Goal: Transaction & Acquisition: Purchase product/service

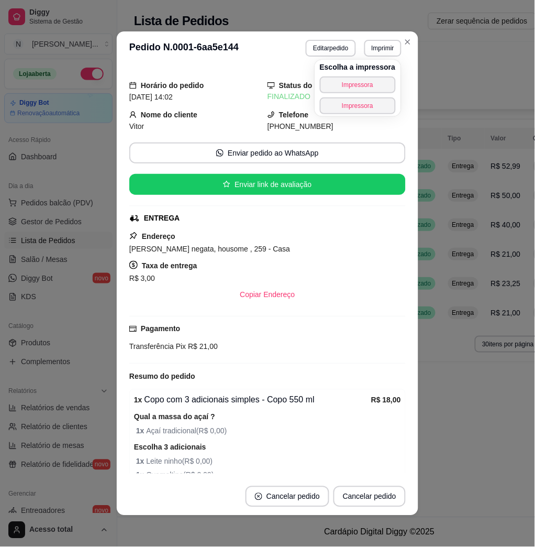
scroll to position [67, 0]
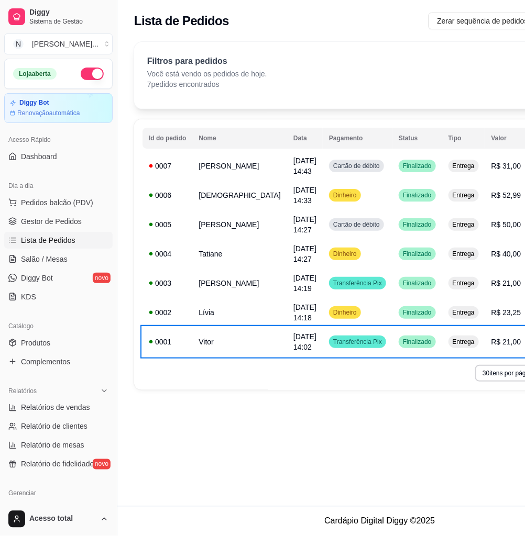
click at [359, 458] on div "**********" at bounding box center [379, 253] width 525 height 506
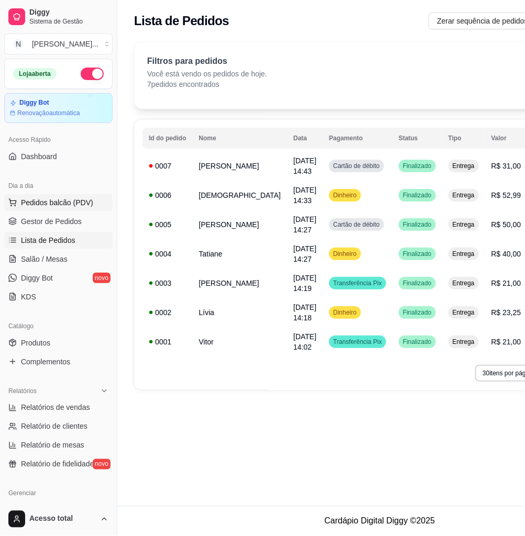
click at [59, 206] on span "Pedidos balcão (PDV)" at bounding box center [57, 202] width 72 height 10
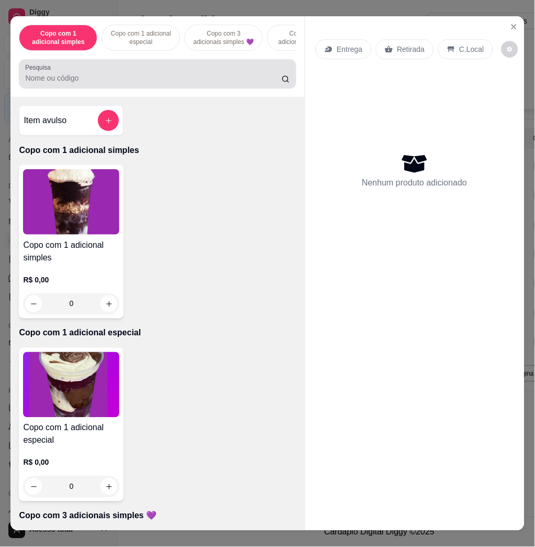
click at [231, 80] on input "Pesquisa" at bounding box center [153, 78] width 257 height 10
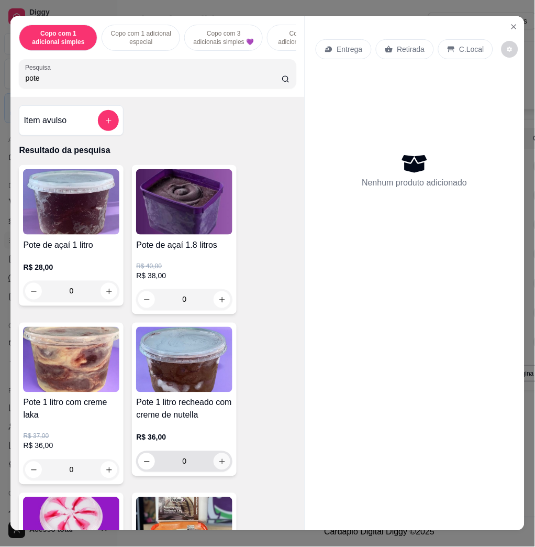
type input "pote"
click at [214, 470] on button "increase-product-quantity" at bounding box center [222, 461] width 17 height 17
type input "1"
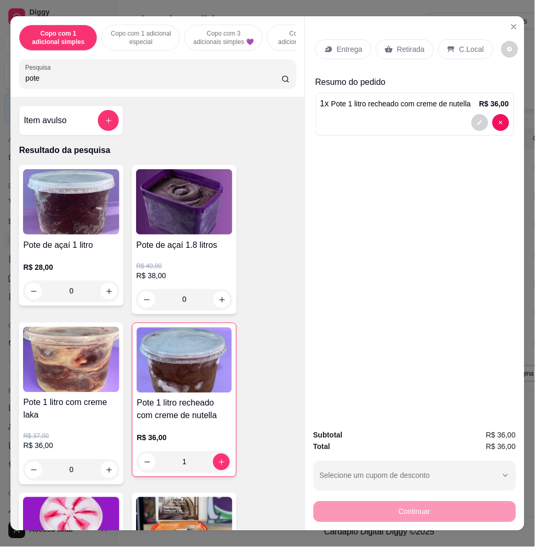
click at [478, 43] on div "C.Local" at bounding box center [465, 49] width 55 height 20
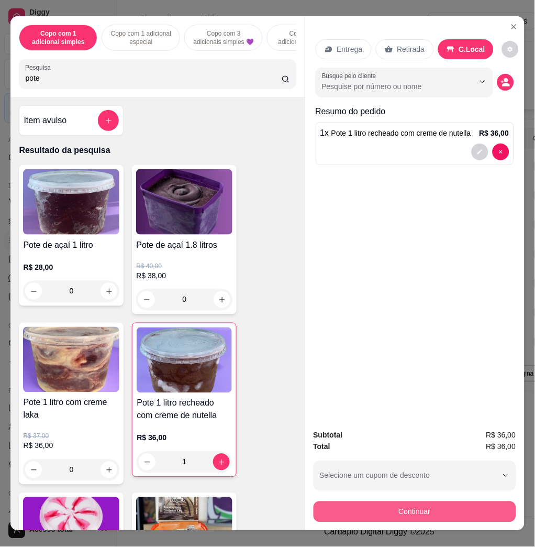
click at [470, 514] on button "Continuar" at bounding box center [415, 511] width 203 height 21
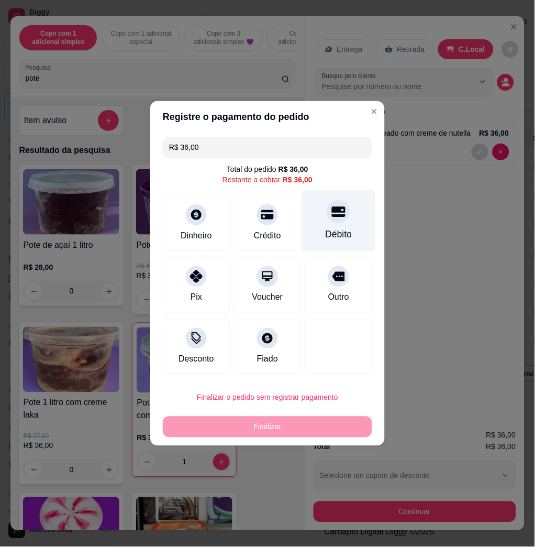
click at [337, 241] on div "Débito" at bounding box center [339, 235] width 27 height 14
type input "R$ 0,00"
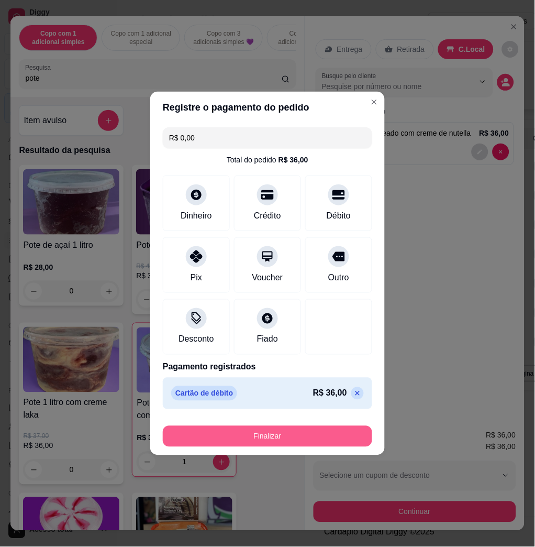
click at [314, 428] on button "Finalizar" at bounding box center [267, 436] width 209 height 21
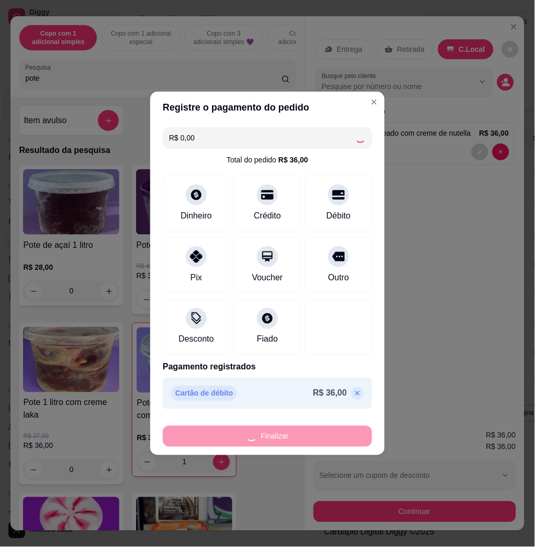
type input "0"
type input "-R$ 36,00"
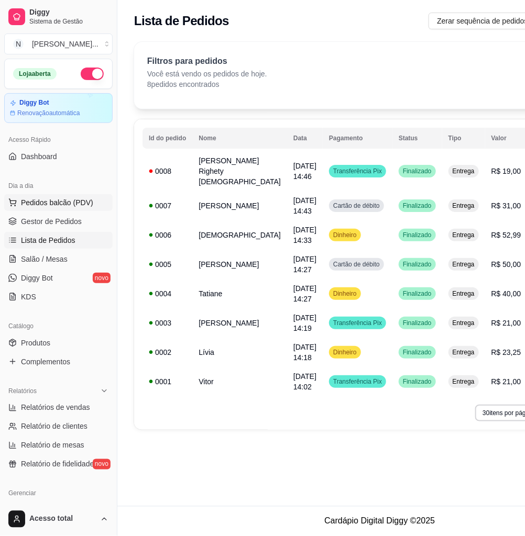
click at [89, 208] on button "Pedidos balcão (PDV)" at bounding box center [58, 202] width 108 height 17
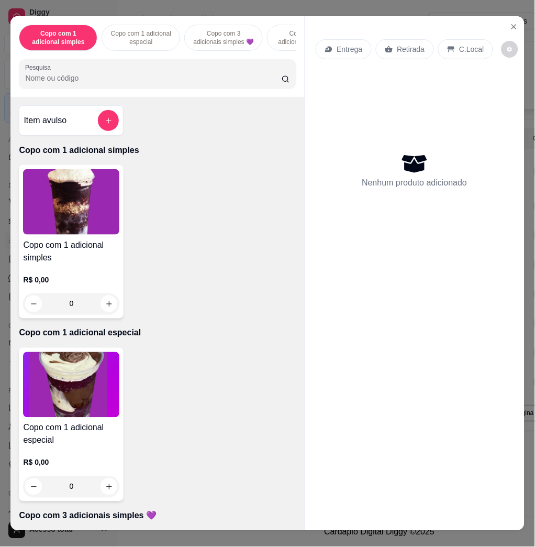
click at [196, 83] on input "Pesquisa" at bounding box center [153, 78] width 257 height 10
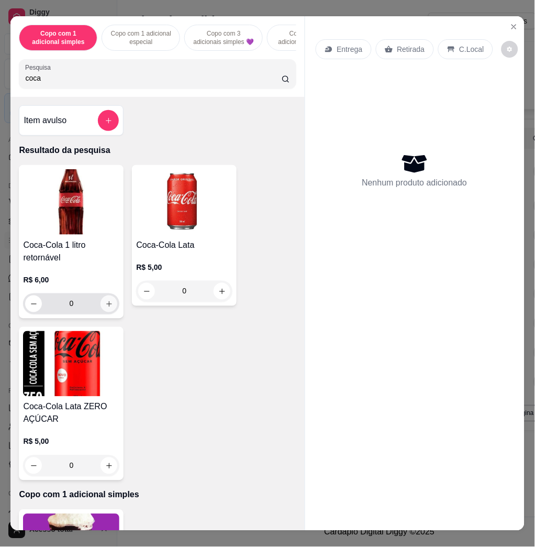
type input "coca"
click at [101, 305] on button "increase-product-quantity" at bounding box center [109, 304] width 16 height 16
type input "1"
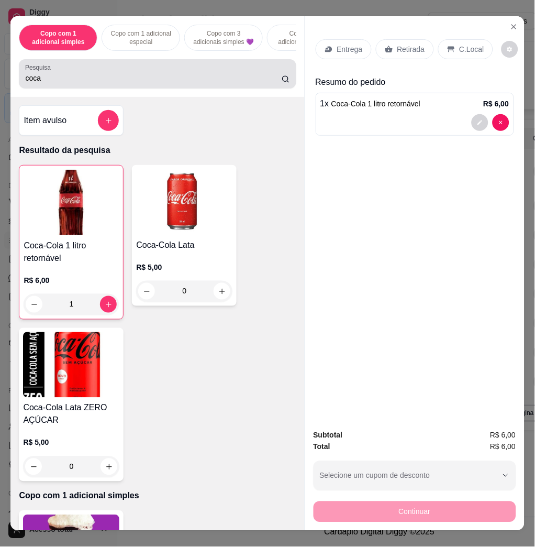
click at [146, 75] on div "coca" at bounding box center [157, 73] width 264 height 21
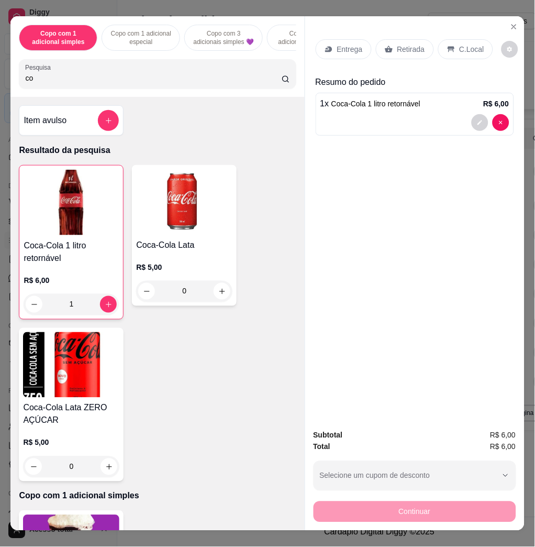
type input "c"
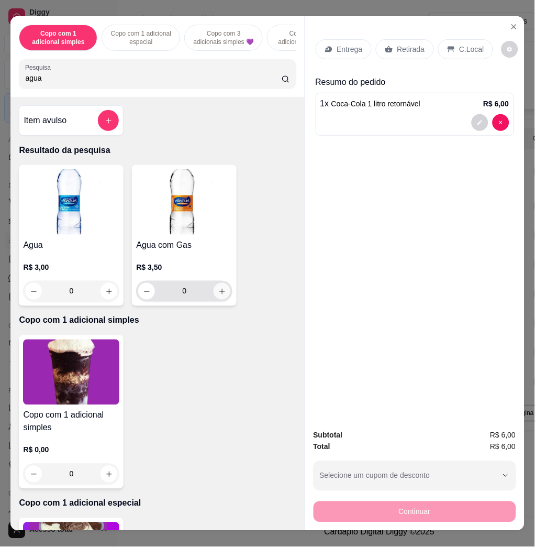
type input "agua"
click at [218, 290] on button "increase-product-quantity" at bounding box center [222, 291] width 17 height 17
type input "1"
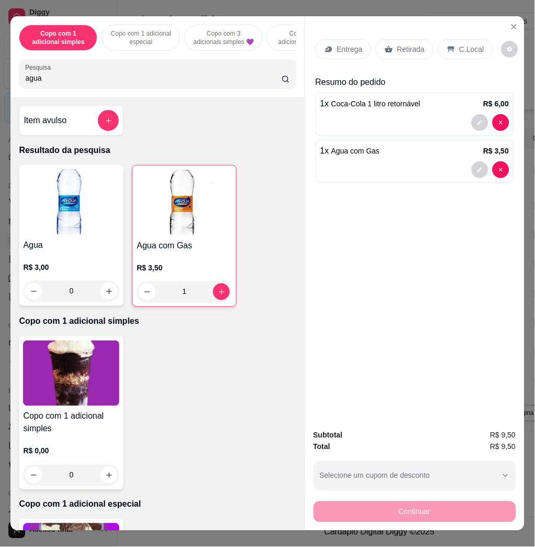
click at [463, 46] on p "C.Local" at bounding box center [472, 49] width 25 height 10
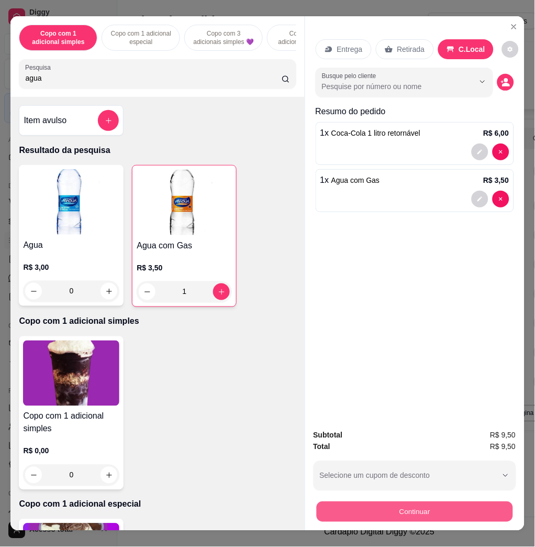
click at [451, 506] on button "Continuar" at bounding box center [414, 511] width 196 height 20
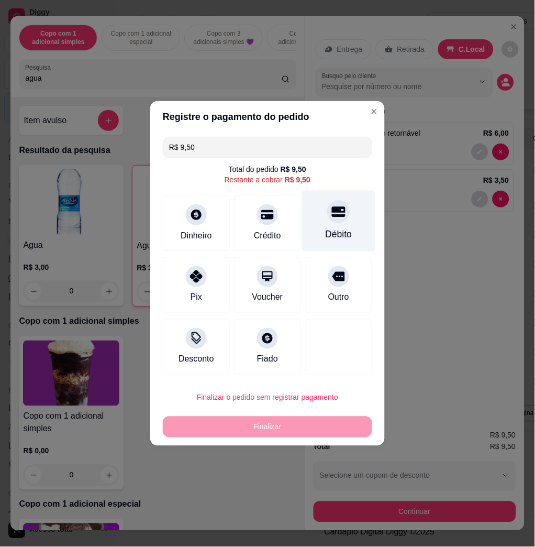
click at [346, 225] on div "Débito" at bounding box center [339, 221] width 74 height 61
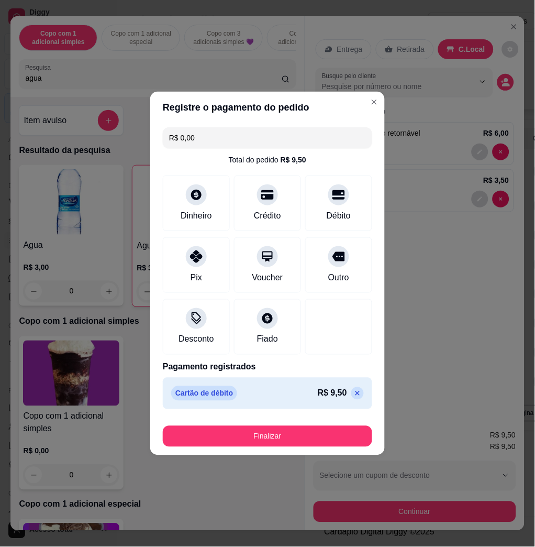
click at [351, 398] on p at bounding box center [357, 393] width 13 height 13
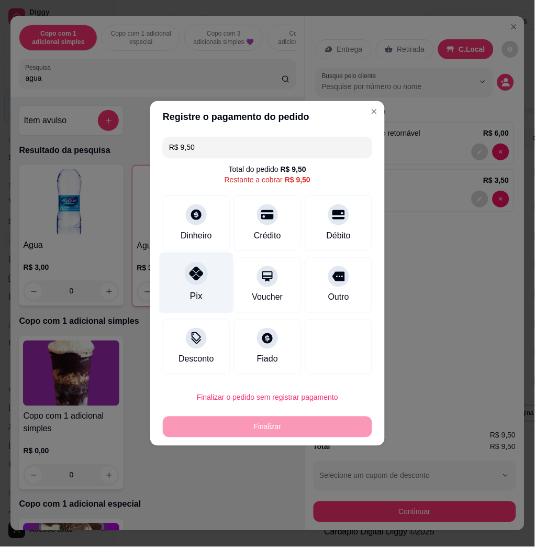
click at [206, 290] on div "Pix" at bounding box center [197, 282] width 74 height 61
type input "R$ 0,00"
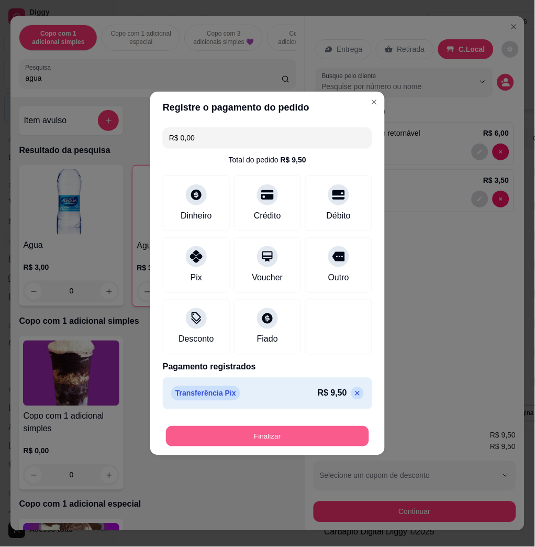
click at [315, 444] on button "Finalizar" at bounding box center [267, 436] width 203 height 20
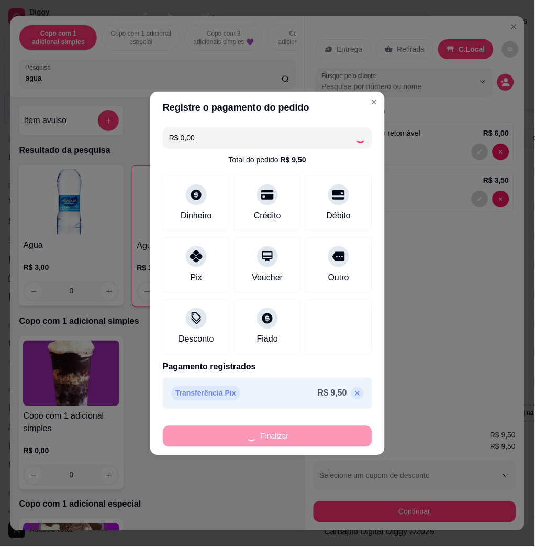
type input "0"
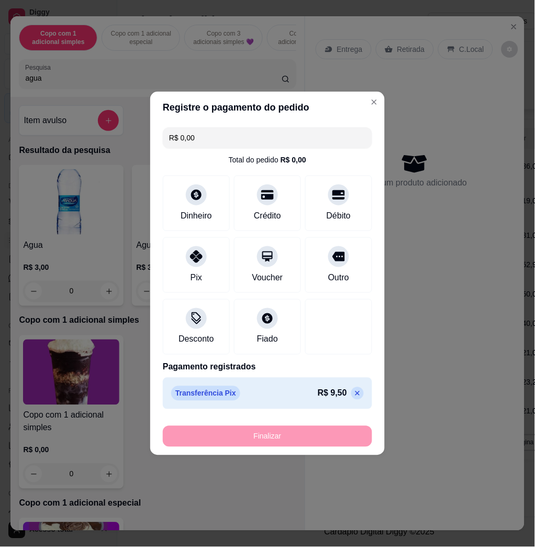
type input "-R$ 9,50"
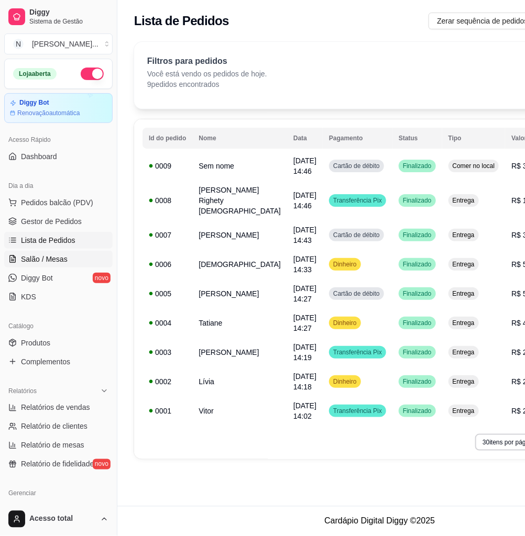
click at [56, 267] on link "Salão / Mesas" at bounding box center [58, 259] width 108 height 17
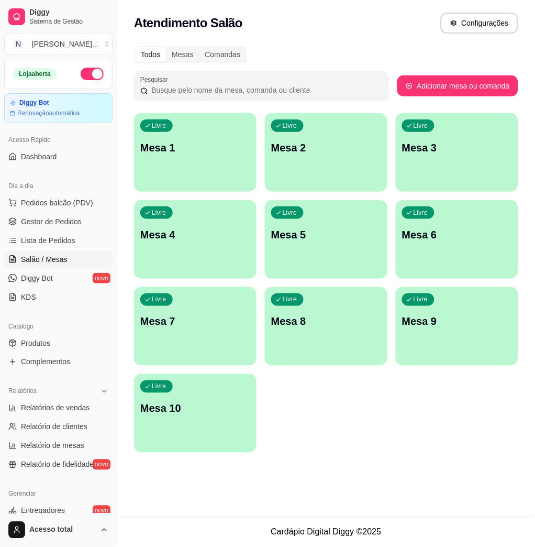
click at [62, 189] on div "Dia a dia" at bounding box center [58, 186] width 108 height 17
click at [65, 200] on span "Pedidos balcão (PDV)" at bounding box center [57, 202] width 72 height 10
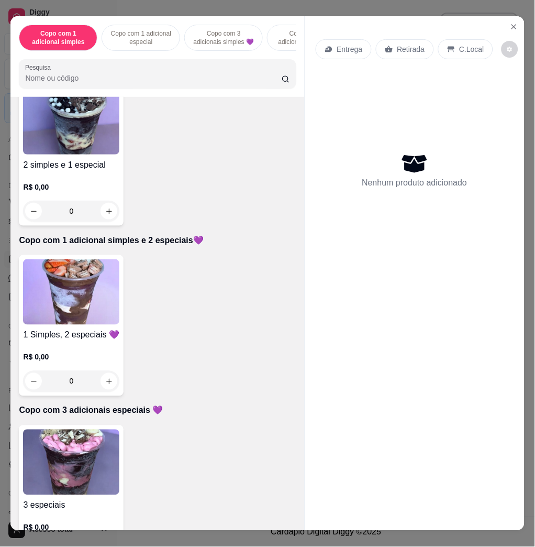
scroll to position [698, 0]
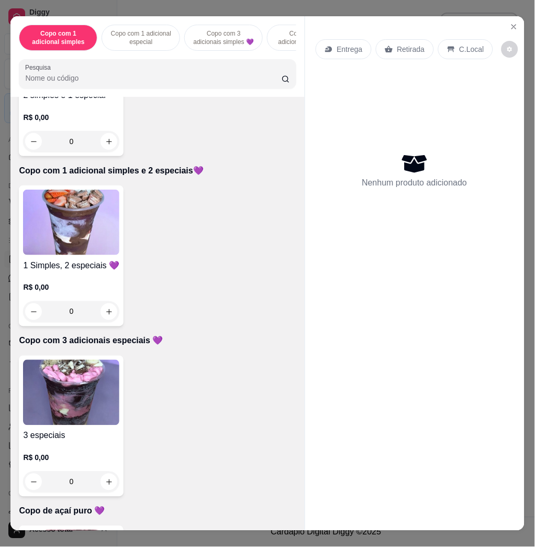
click at [71, 439] on h4 "3 especiais" at bounding box center [71, 435] width 96 height 13
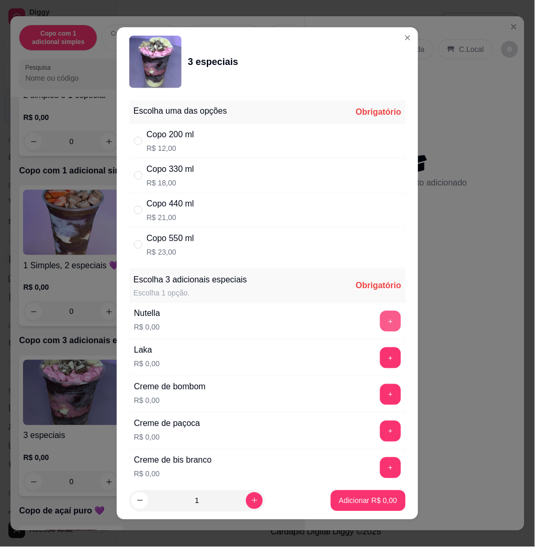
click at [380, 316] on button "+" at bounding box center [390, 321] width 21 height 21
click at [380, 356] on button "+" at bounding box center [390, 357] width 21 height 21
click at [283, 209] on div "Copo 440 ml R$ 21,00" at bounding box center [267, 210] width 276 height 35
radio input "true"
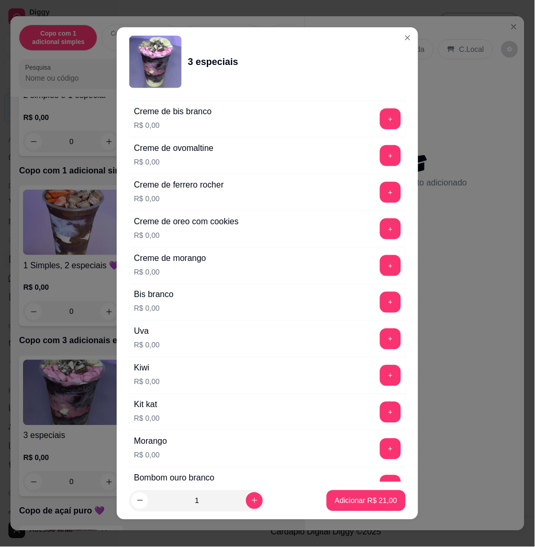
scroll to position [419, 0]
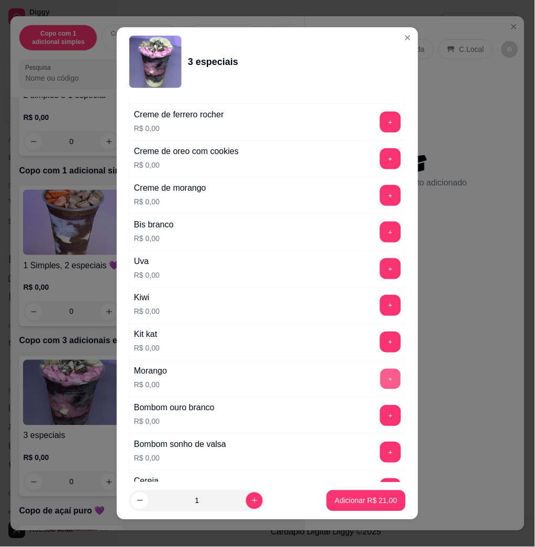
click at [381, 388] on button "+" at bounding box center [391, 379] width 20 height 20
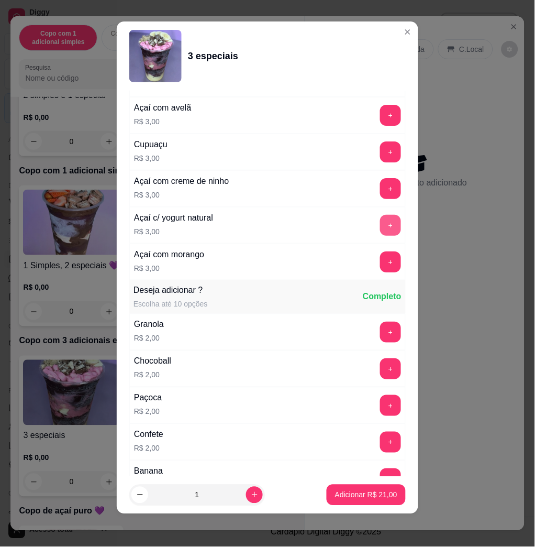
scroll to position [1323, 0]
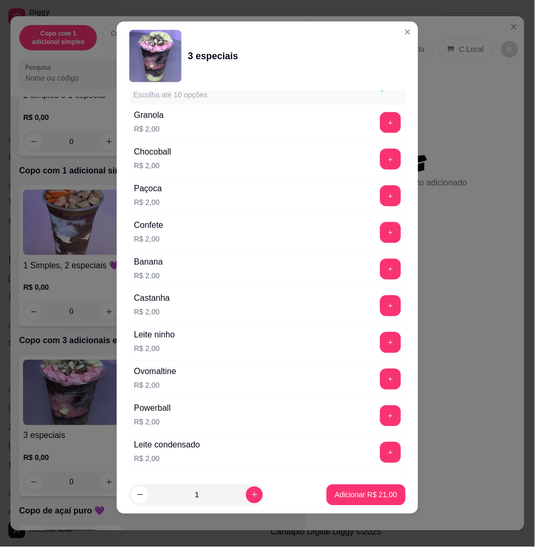
click at [380, 308] on button "+" at bounding box center [390, 305] width 21 height 21
click at [371, 493] on p "Adicionar R$ 23,00" at bounding box center [366, 495] width 61 height 10
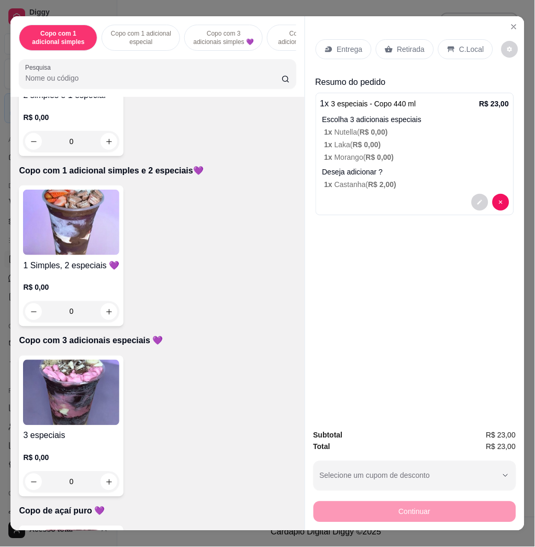
click at [339, 31] on div "Entrega Retirada C.Local" at bounding box center [415, 49] width 198 height 37
click at [339, 44] on p "Entrega" at bounding box center [350, 49] width 26 height 10
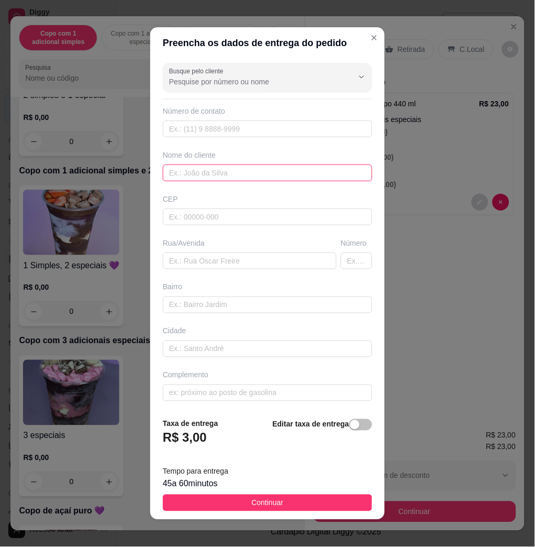
click at [241, 174] on input "text" at bounding box center [267, 172] width 209 height 17
type input "[PERSON_NAME]"
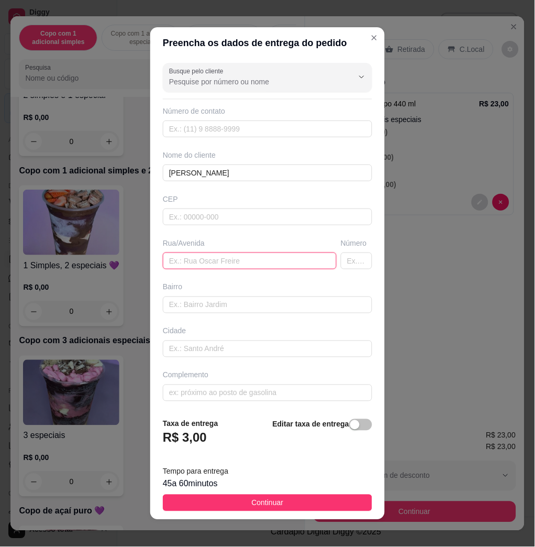
click at [216, 253] on input "text" at bounding box center [250, 260] width 174 height 17
type input "trindaade farjado daa silva, n330, ecoville 2"
click at [323, 511] on footer "Taxa de entrega R$ 3,00 Editar taxa de entrega Tempo para entrega 45 a 60 minut…" at bounding box center [267, 464] width 235 height 110
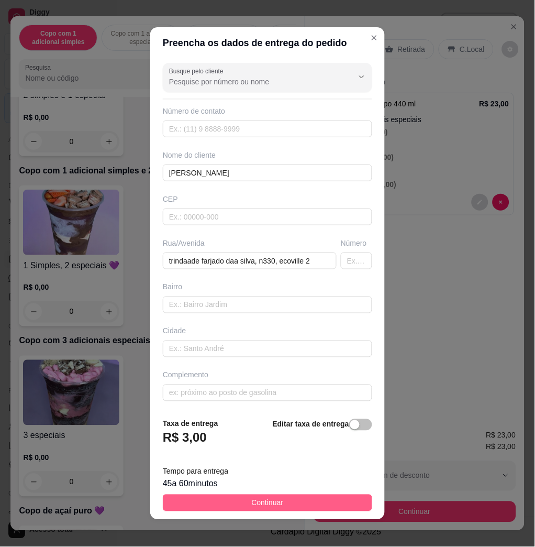
click at [323, 506] on button "Continuar" at bounding box center [267, 502] width 209 height 17
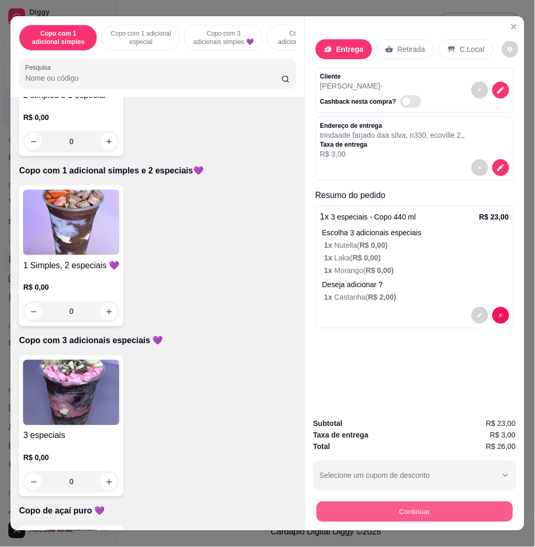
click at [390, 505] on button "Continuar" at bounding box center [414, 511] width 196 height 20
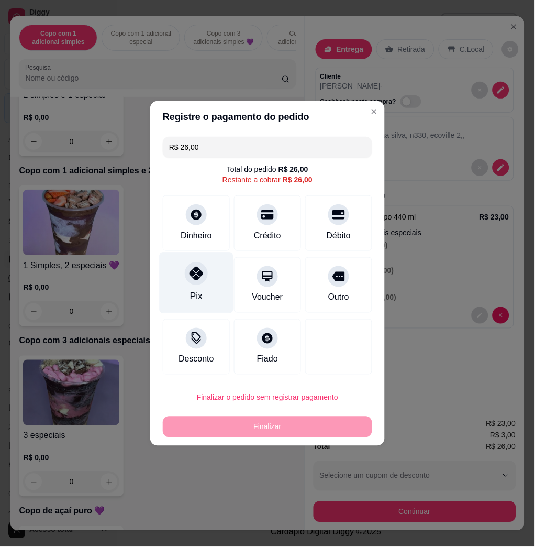
click at [203, 266] on div at bounding box center [196, 273] width 23 height 23
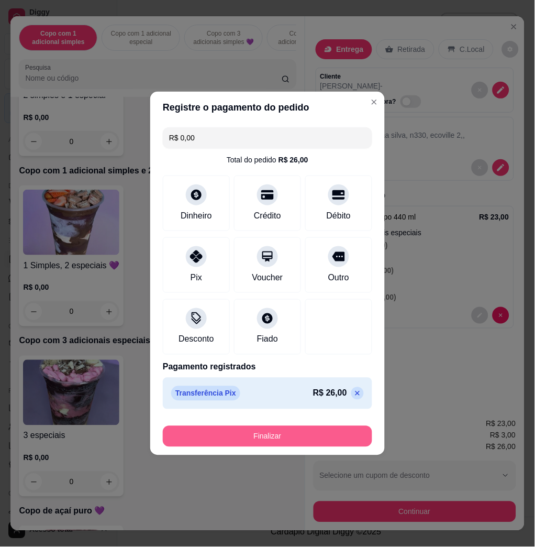
click at [253, 442] on button "Finalizar" at bounding box center [267, 436] width 209 height 21
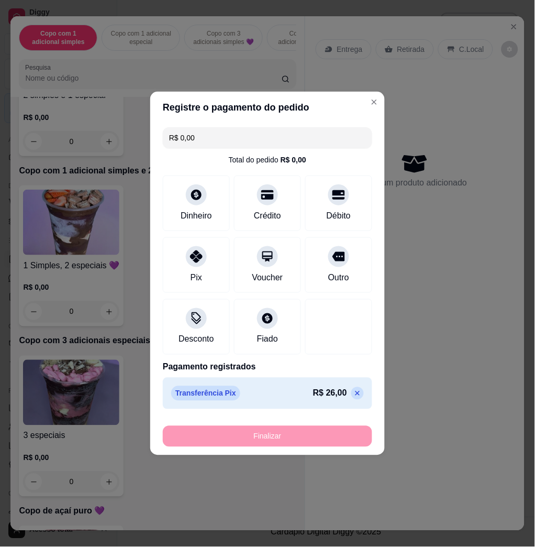
type input "-R$ 26,00"
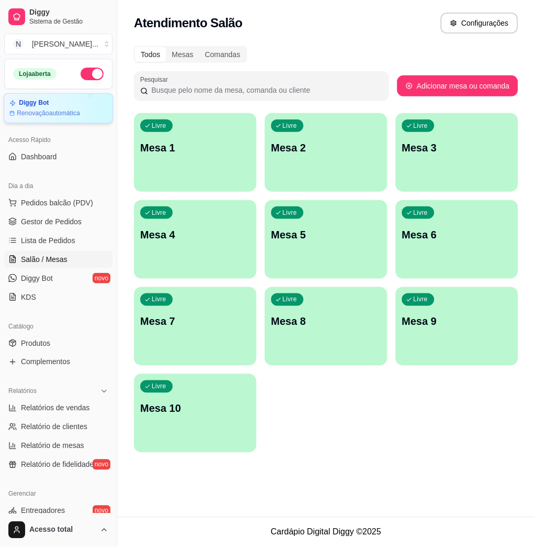
scroll to position [1, 92]
drag, startPoint x: 93, startPoint y: 129, endPoint x: 90, endPoint y: 138, distance: 9.1
drag, startPoint x: 90, startPoint y: 138, endPoint x: 54, endPoint y: 201, distance: 72.7
